Goal: Navigation & Orientation: Understand site structure

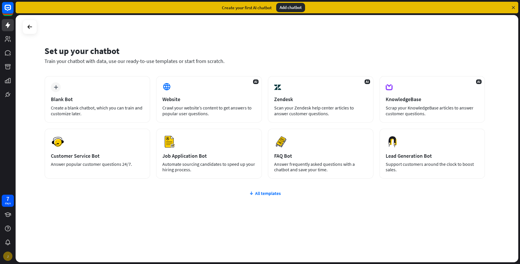
click at [8, 256] on div "J" at bounding box center [7, 256] width 9 height 9
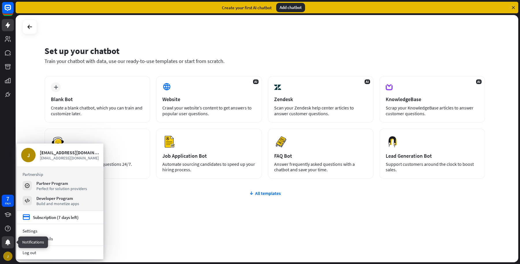
click at [8, 241] on icon at bounding box center [7, 242] width 5 height 6
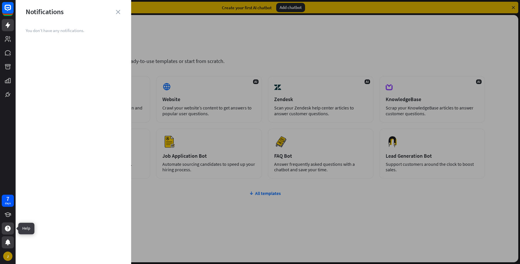
click at [4, 229] on div at bounding box center [8, 228] width 12 height 12
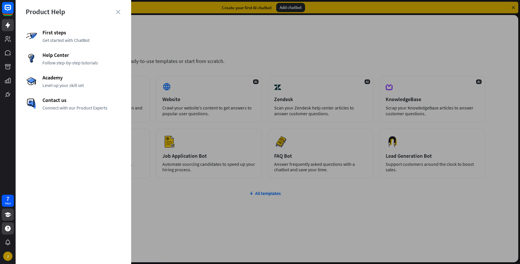
click at [3, 217] on link at bounding box center [8, 214] width 12 height 12
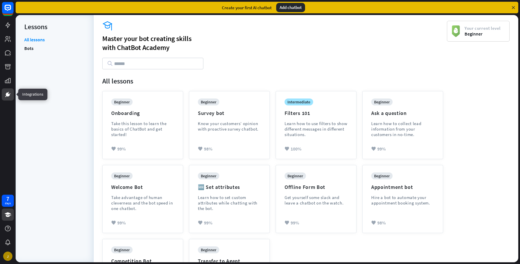
click at [9, 94] on icon at bounding box center [7, 94] width 7 height 7
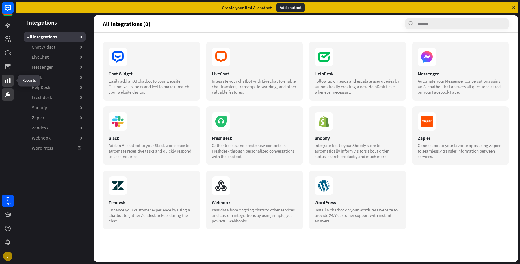
click at [8, 85] on link at bounding box center [8, 81] width 12 height 12
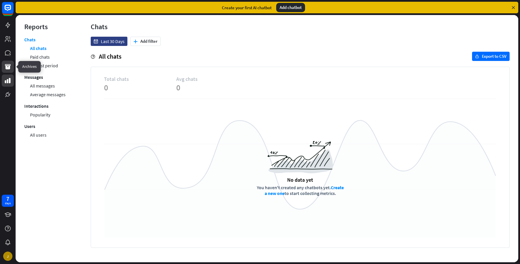
click at [5, 69] on icon at bounding box center [7, 66] width 7 height 7
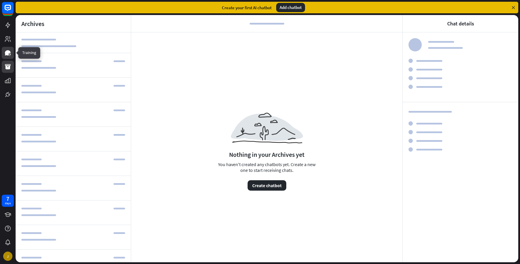
click at [8, 53] on icon at bounding box center [8, 52] width 6 height 5
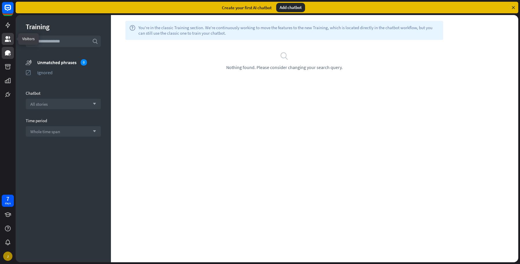
click at [8, 42] on icon at bounding box center [7, 39] width 7 height 7
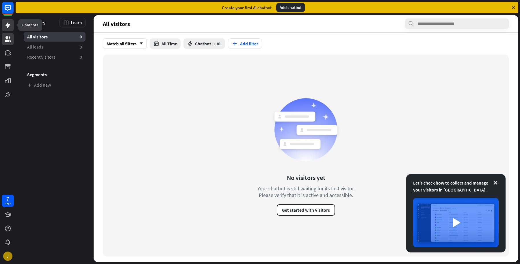
click at [5, 22] on icon at bounding box center [7, 25] width 7 height 7
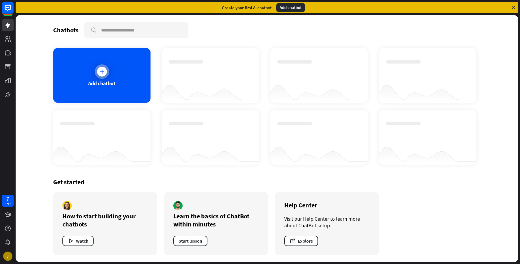
click at [93, 68] on div "Add chatbot" at bounding box center [101, 75] width 97 height 55
